Goal: Task Accomplishment & Management: Complete application form

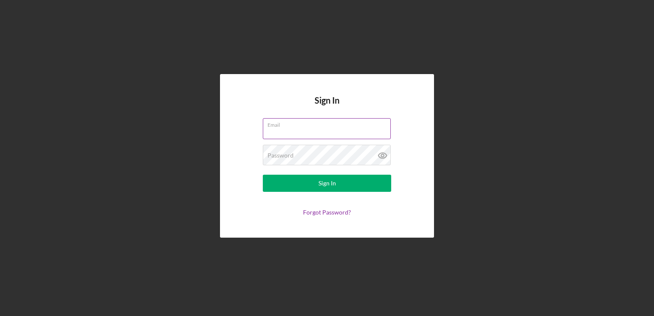
click at [282, 131] on input "Email" at bounding box center [327, 128] width 128 height 21
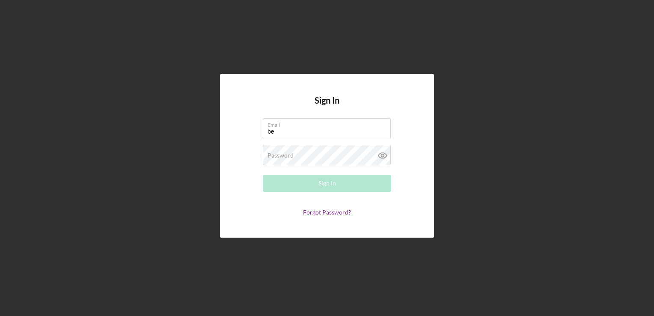
type input "[EMAIL_ADDRESS][DOMAIN_NAME]"
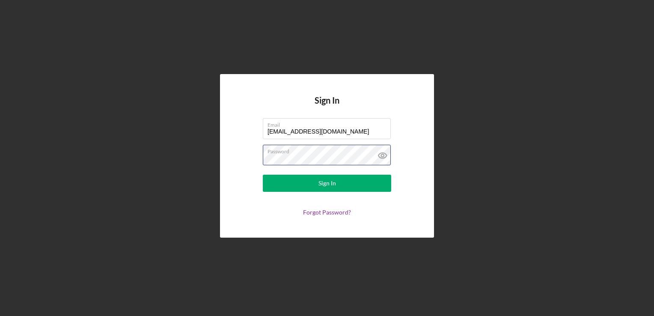
click at [263, 175] on button "Sign In" at bounding box center [327, 183] width 128 height 17
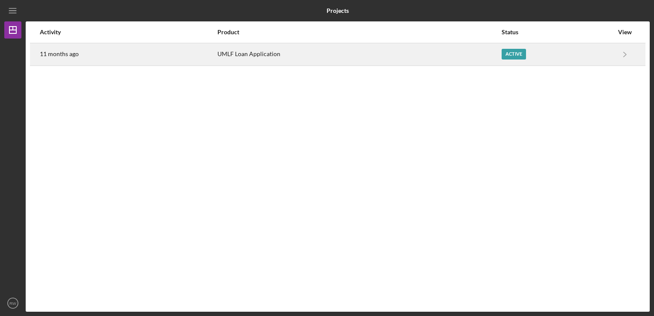
click at [594, 60] on div "Active" at bounding box center [557, 54] width 112 height 21
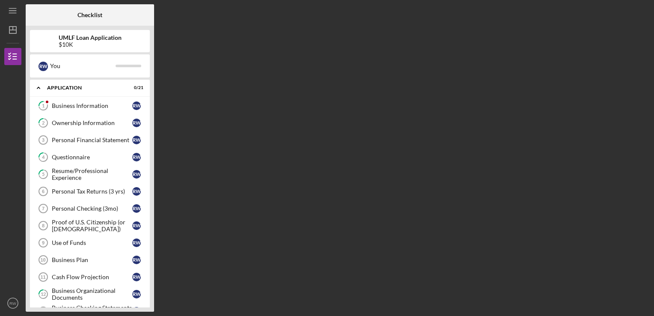
drag, startPoint x: 374, startPoint y: 186, endPoint x: 310, endPoint y: 195, distance: 64.8
click at [374, 186] on div "Checklist UMLF Loan Application $10K R W You Icon/Expander Application 0 / 21 1…" at bounding box center [338, 157] width 624 height 307
click at [85, 104] on div "Business Information" at bounding box center [92, 105] width 80 height 7
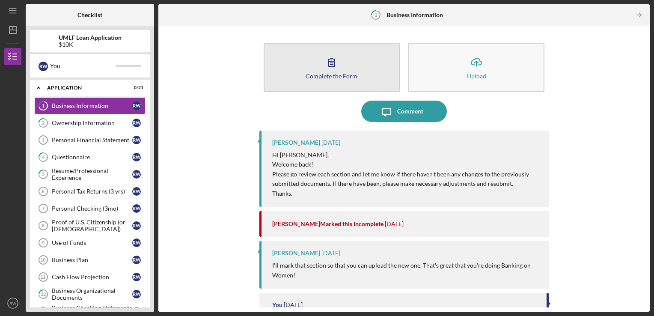
click at [330, 75] on div "Complete the Form" at bounding box center [331, 76] width 52 height 6
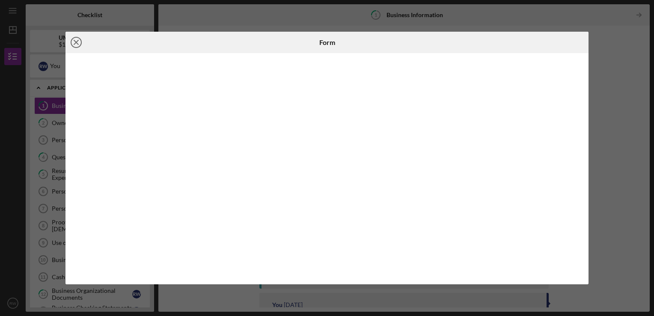
click at [78, 39] on icon "Icon/Close" at bounding box center [75, 42] width 21 height 21
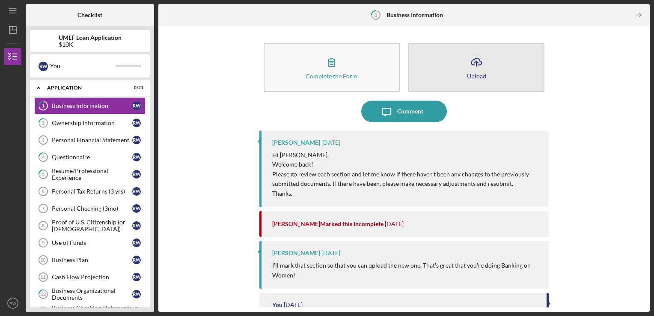
click at [477, 68] on icon "Icon/Upload" at bounding box center [475, 61] width 21 height 21
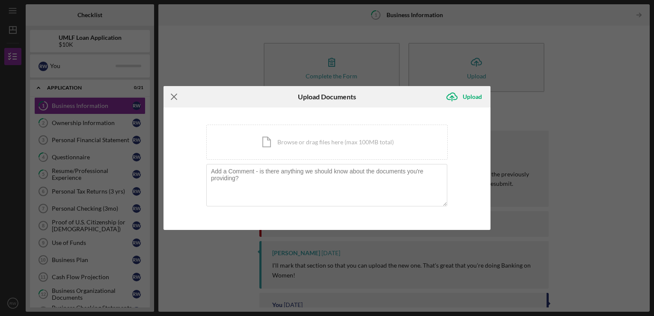
click at [180, 100] on icon "Icon/Menu Close" at bounding box center [173, 96] width 21 height 21
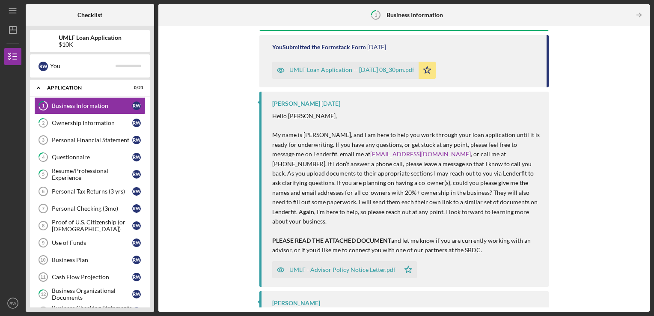
scroll to position [446, 0]
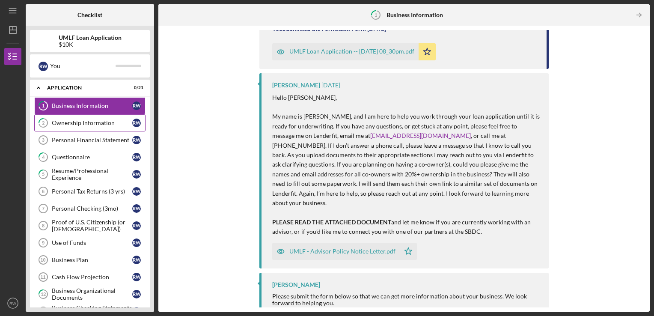
click at [72, 123] on div "Ownership Information" at bounding box center [92, 122] width 80 height 7
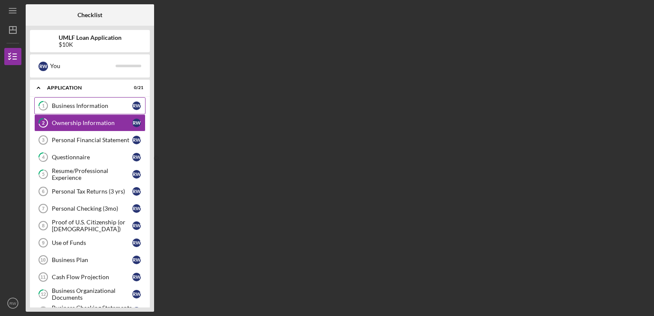
click at [74, 109] on div "Business Information" at bounding box center [92, 105] width 80 height 7
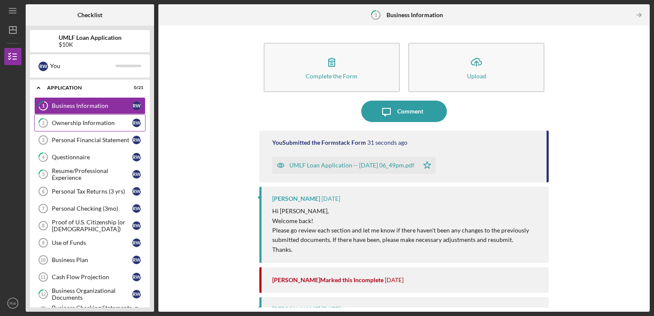
click at [59, 124] on div "Ownership Information" at bounding box center [92, 122] width 80 height 7
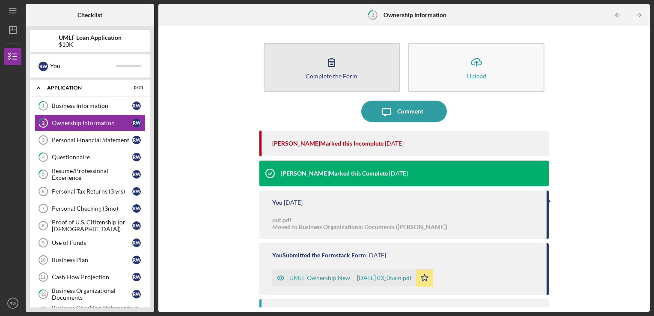
click at [321, 66] on icon "button" at bounding box center [331, 61] width 21 height 21
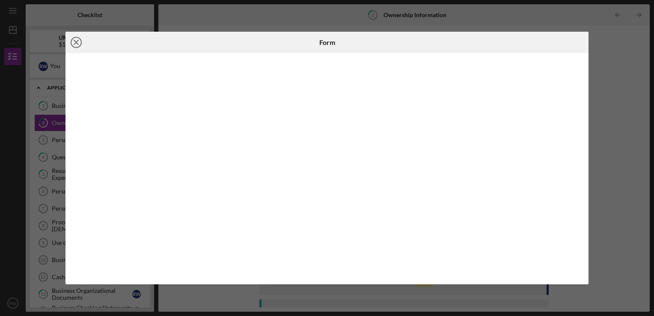
click at [81, 47] on icon "Icon/Close" at bounding box center [75, 42] width 21 height 21
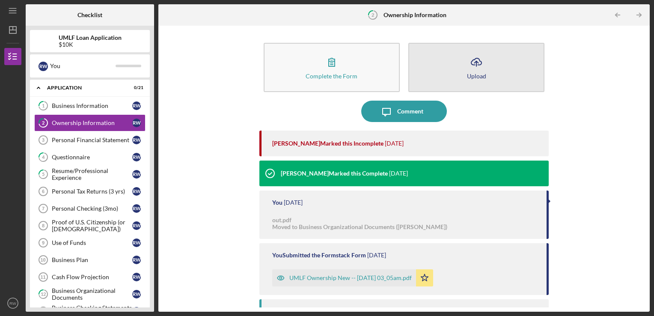
click at [471, 76] on div "Upload" at bounding box center [476, 76] width 19 height 6
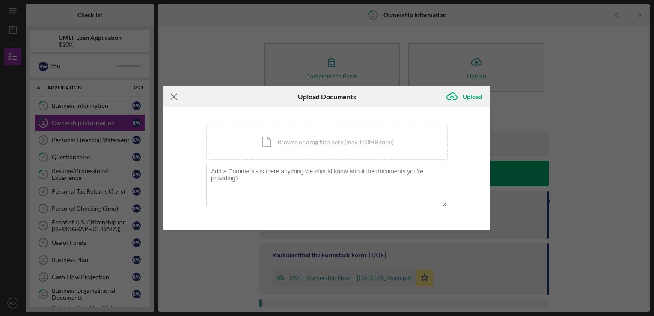
click at [173, 98] on icon "Icon/Menu Close" at bounding box center [173, 96] width 21 height 21
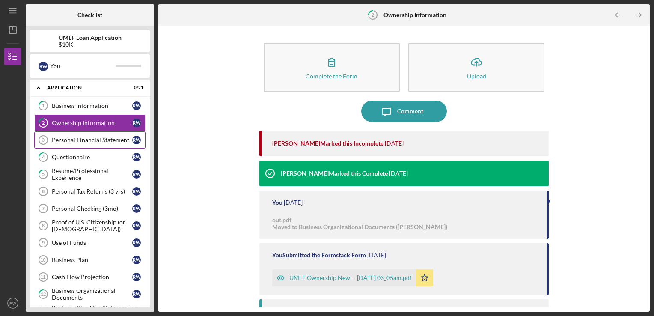
click at [98, 140] on div "Personal Financial Statement" at bounding box center [92, 139] width 80 height 7
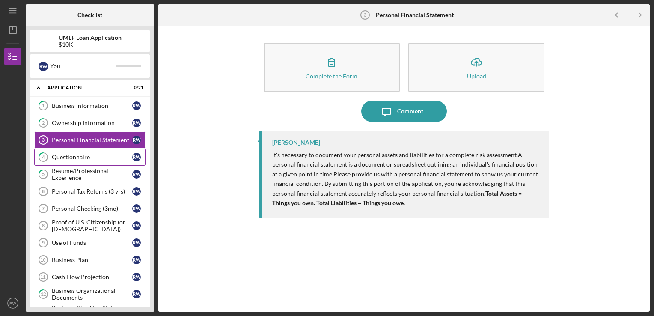
click at [77, 157] on div "Questionnaire" at bounding box center [92, 157] width 80 height 7
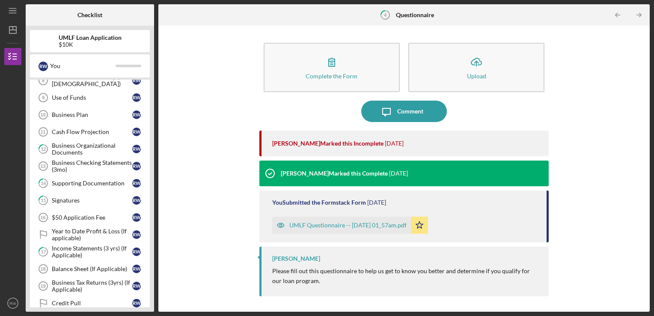
scroll to position [214, 0]
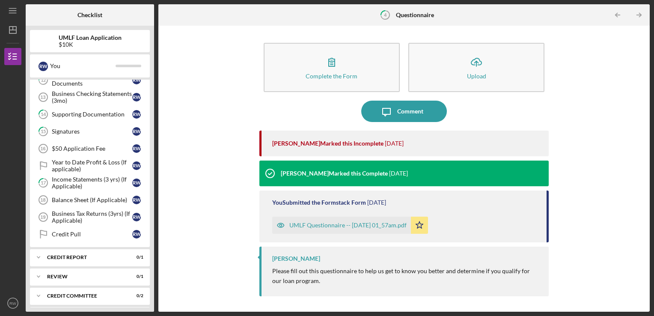
click at [318, 228] on div "UMLF Questionnaire -- [DATE] 01_57am.pdf" at bounding box center [347, 225] width 117 height 7
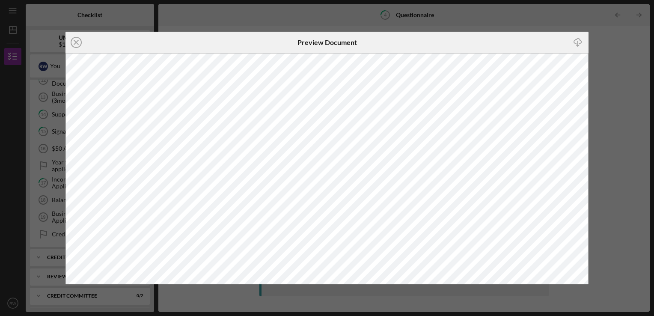
click at [434, 21] on div "Icon/Close Preview Document Icon/Download" at bounding box center [327, 158] width 654 height 316
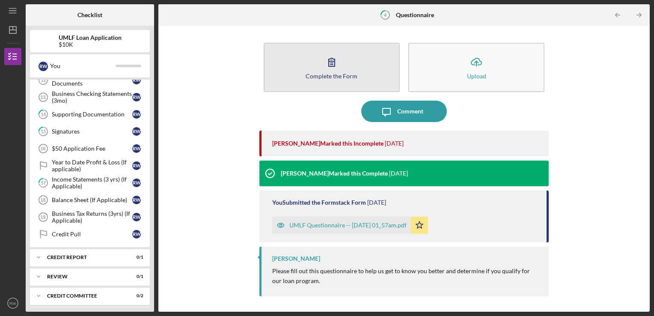
click at [334, 71] on button "Complete the Form Form" at bounding box center [331, 67] width 136 height 49
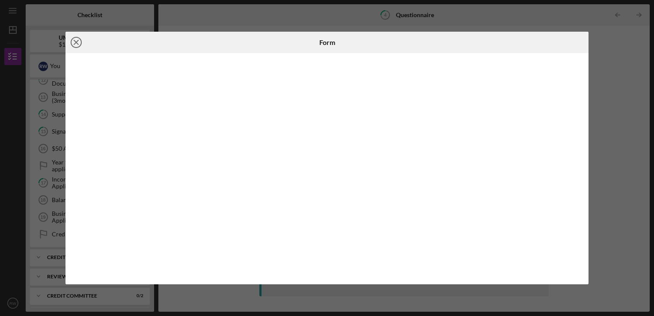
click at [76, 40] on icon "Icon/Close" at bounding box center [75, 42] width 21 height 21
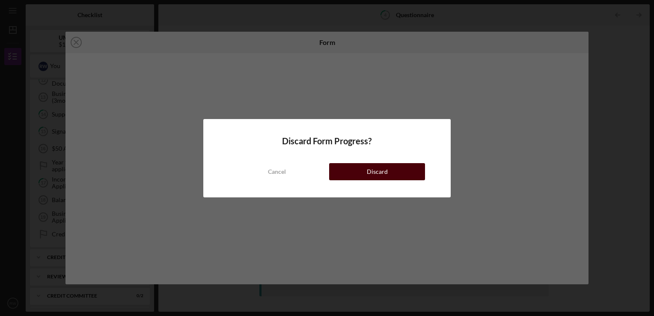
click at [375, 172] on div "Discard" at bounding box center [377, 171] width 21 height 17
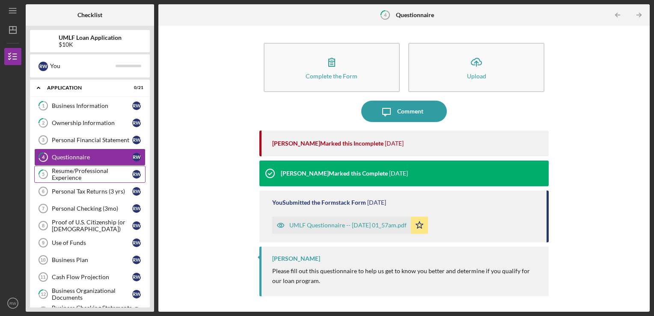
click at [80, 175] on div "Resume/Professional Experience" at bounding box center [92, 174] width 80 height 14
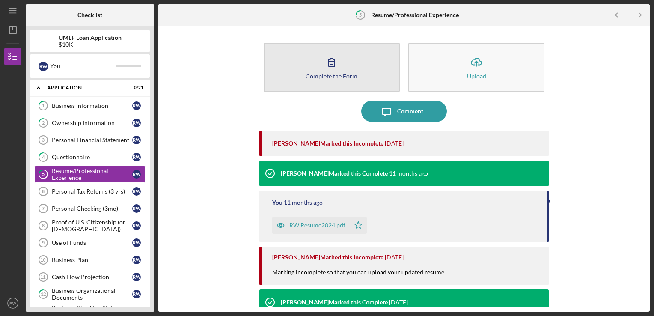
click at [320, 64] on button "Complete the Form Form" at bounding box center [331, 67] width 136 height 49
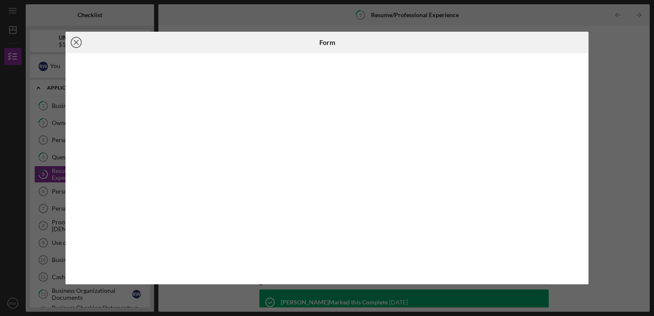
click at [75, 42] on icon "Icon/Close" at bounding box center [75, 42] width 21 height 21
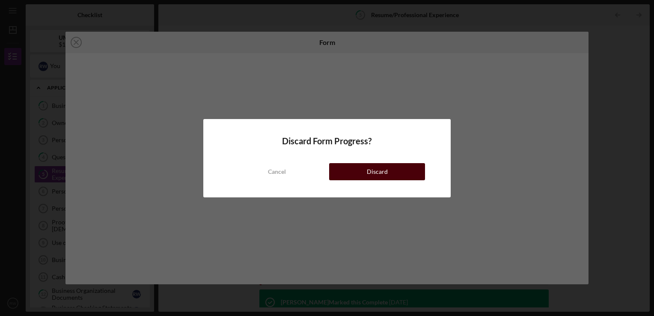
click at [356, 169] on button "Discard" at bounding box center [377, 171] width 96 height 17
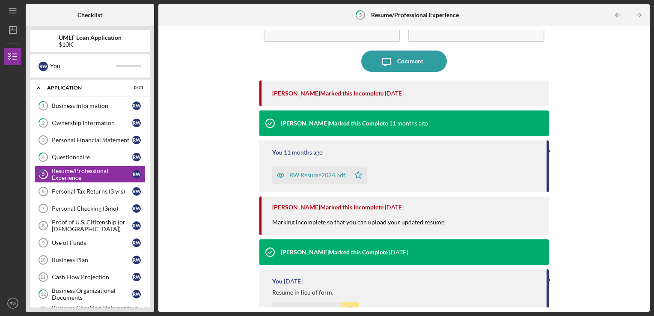
scroll to position [124, 0]
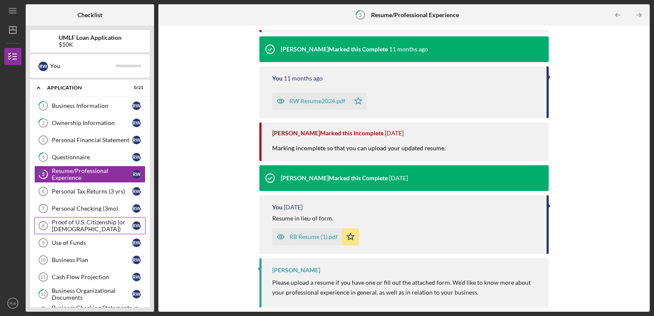
click at [86, 225] on div "Proof of U.S. Citizenship (or [DEMOGRAPHIC_DATA])" at bounding box center [92, 226] width 80 height 14
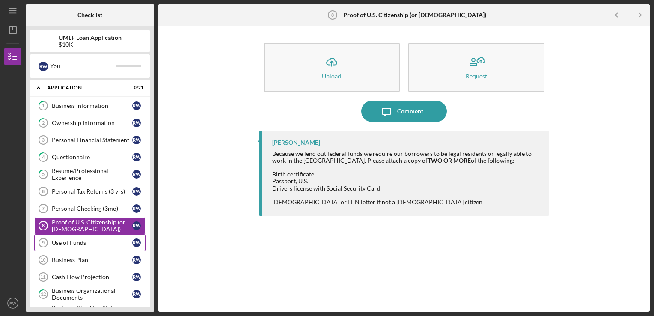
click at [71, 240] on div "Use of Funds" at bounding box center [92, 242] width 80 height 7
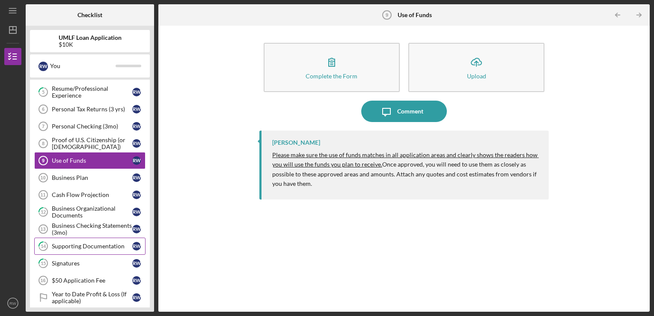
scroll to position [86, 0]
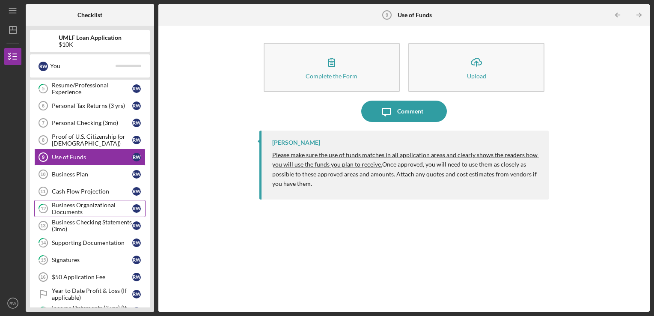
click at [82, 201] on div "Business Organizational Documents" at bounding box center [92, 208] width 80 height 14
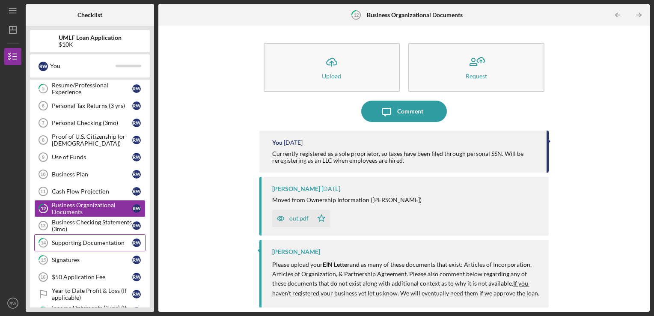
click at [99, 240] on div "Supporting Documentation" at bounding box center [92, 242] width 80 height 7
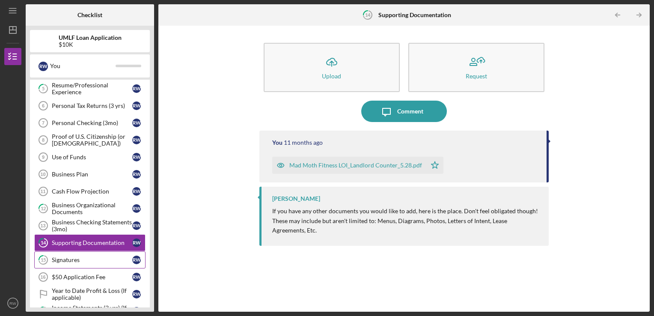
click at [55, 257] on div "Signatures" at bounding box center [92, 259] width 80 height 7
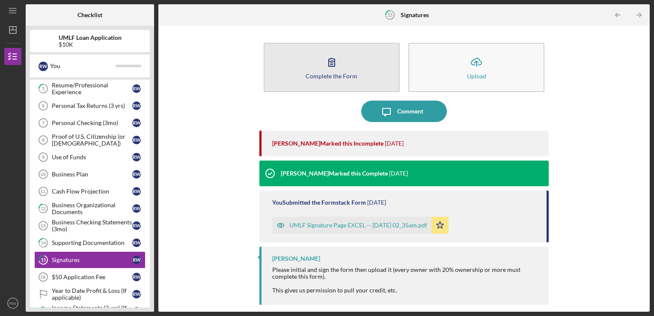
click at [325, 82] on button "Complete the Form Form" at bounding box center [331, 67] width 136 height 49
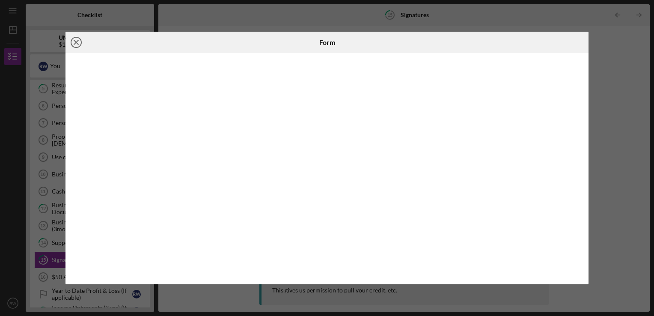
click at [77, 44] on icon "Icon/Close" at bounding box center [75, 42] width 21 height 21
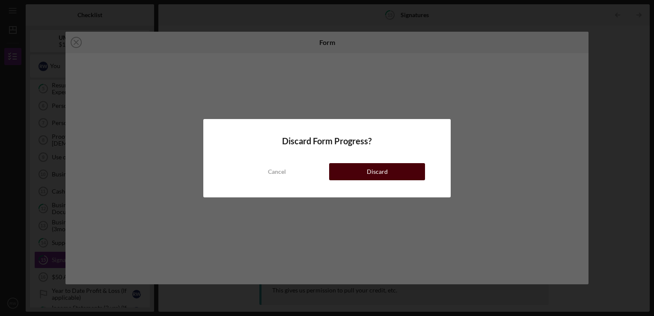
click at [411, 169] on button "Discard" at bounding box center [377, 171] width 96 height 17
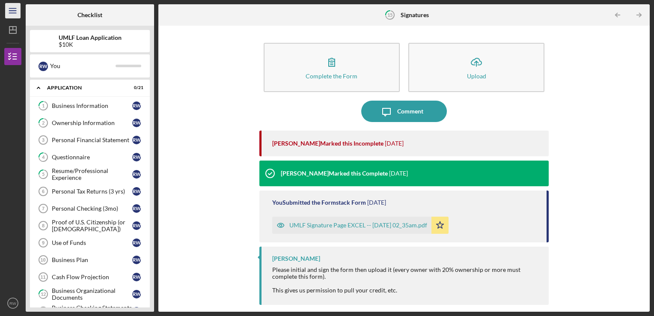
click at [15, 9] on line "button" at bounding box center [12, 9] width 7 height 0
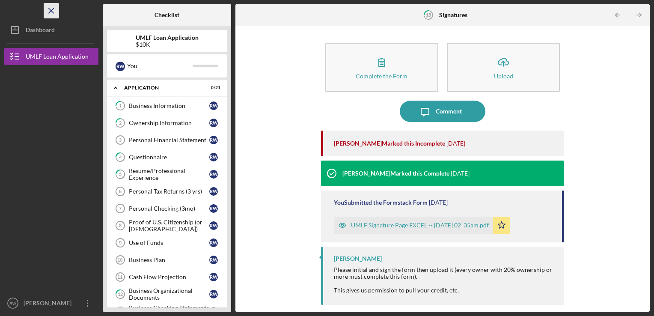
click at [48, 8] on icon "Icon/Menu Close" at bounding box center [51, 10] width 19 height 19
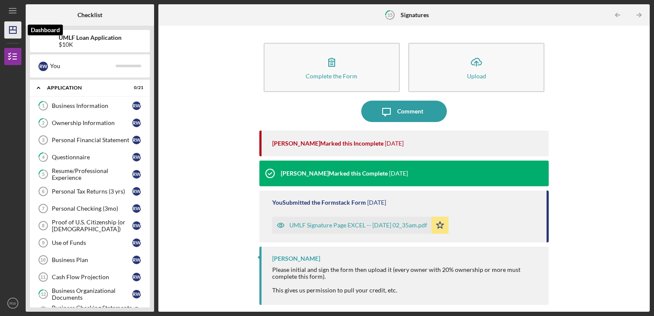
click at [12, 30] on icon "Icon/Dashboard" at bounding box center [12, 29] width 21 height 21
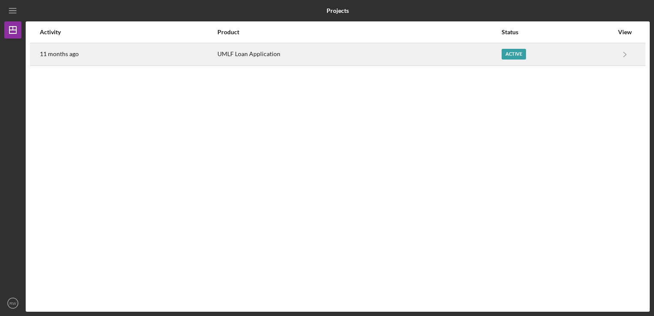
click at [189, 58] on div "11 months ago" at bounding box center [128, 54] width 177 height 21
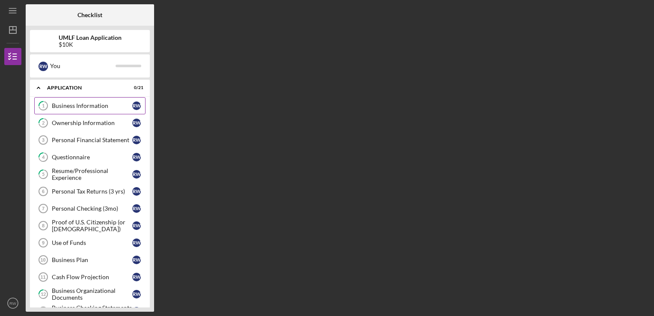
click at [77, 106] on div "Business Information" at bounding box center [92, 105] width 80 height 7
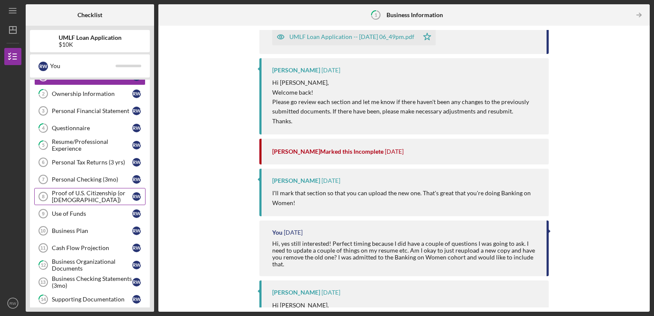
scroll to position [43, 0]
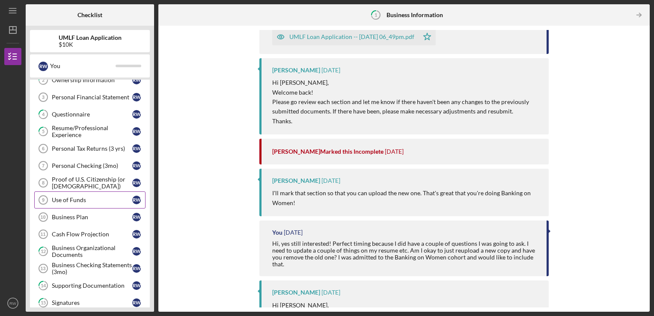
click at [69, 201] on div "Use of Funds" at bounding box center [92, 199] width 80 height 7
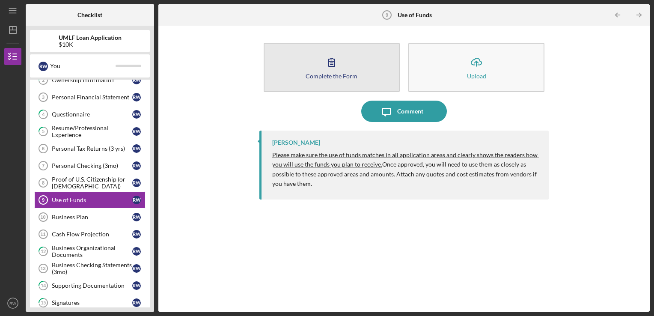
click at [356, 62] on button "Complete the Form Form" at bounding box center [331, 67] width 136 height 49
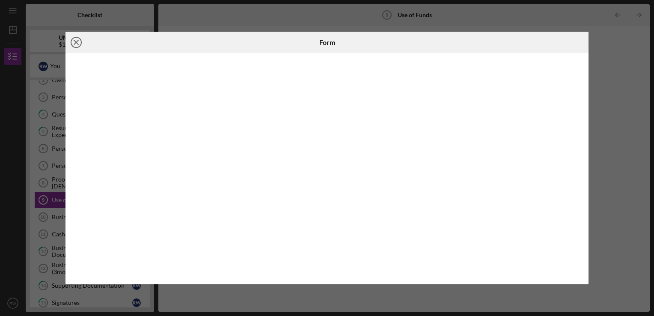
click at [76, 46] on icon "Icon/Close" at bounding box center [75, 42] width 21 height 21
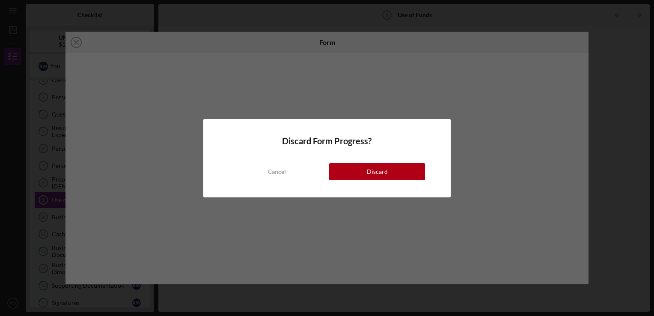
drag, startPoint x: 375, startPoint y: 170, endPoint x: 367, endPoint y: 174, distance: 8.8
click at [373, 179] on div "Discard" at bounding box center [377, 171] width 21 height 17
